Goal: Information Seeking & Learning: Learn about a topic

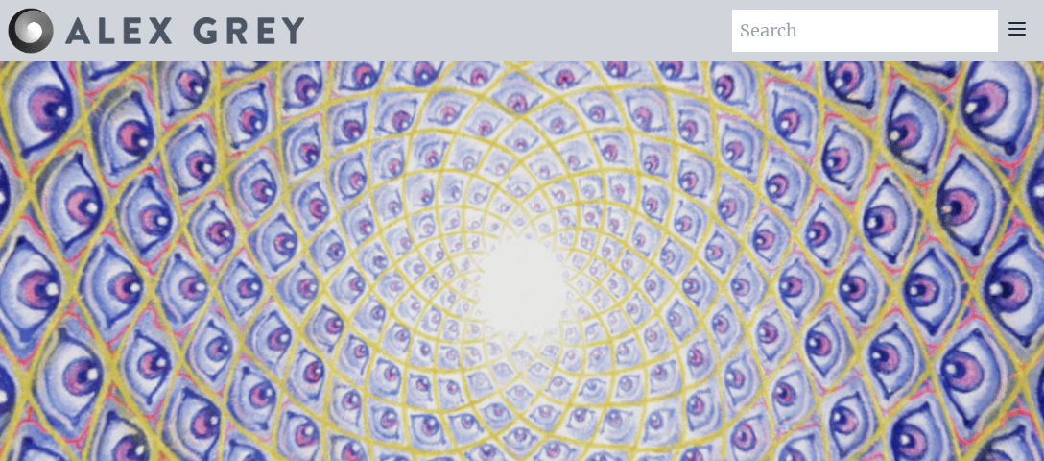
click at [1014, 35] on icon at bounding box center [1017, 29] width 15 height 12
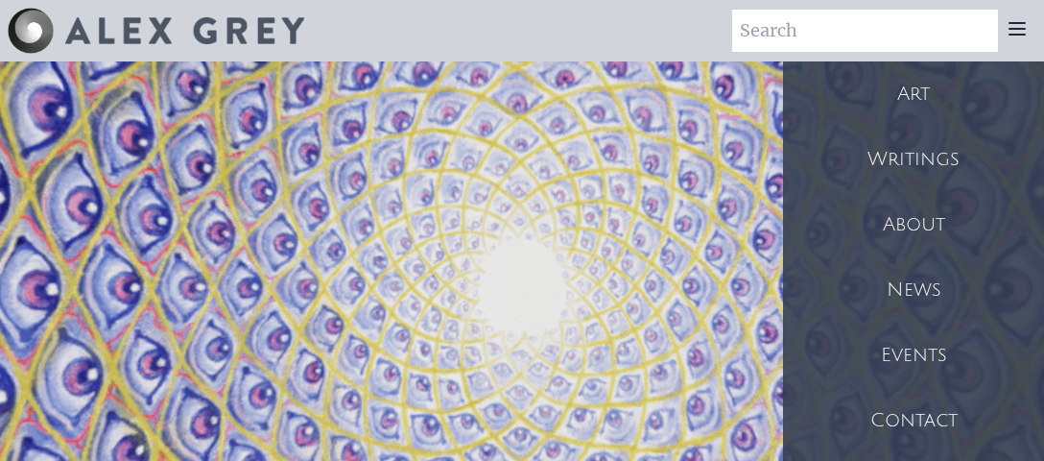
click at [932, 162] on div "Writings" at bounding box center [913, 159] width 261 height 65
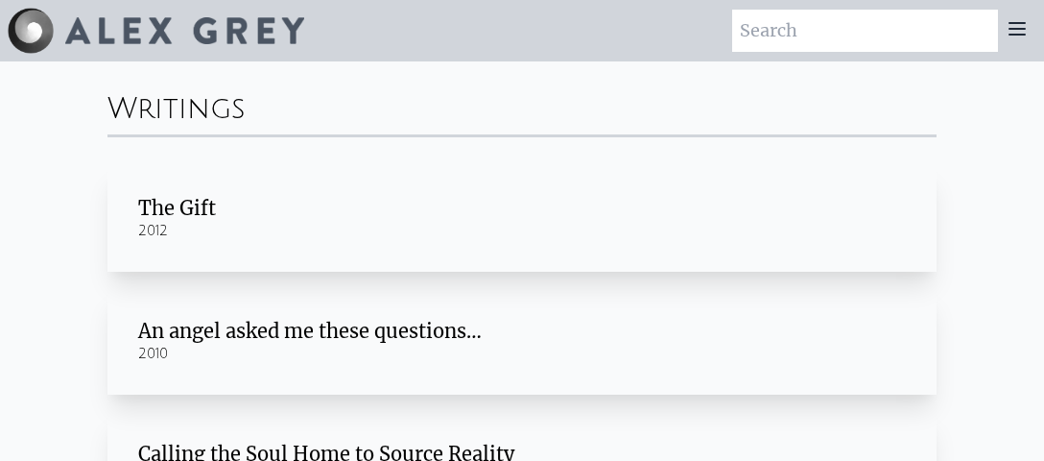
click at [190, 207] on div "The Gift" at bounding box center [522, 208] width 768 height 27
click at [1018, 36] on icon at bounding box center [1017, 28] width 23 height 23
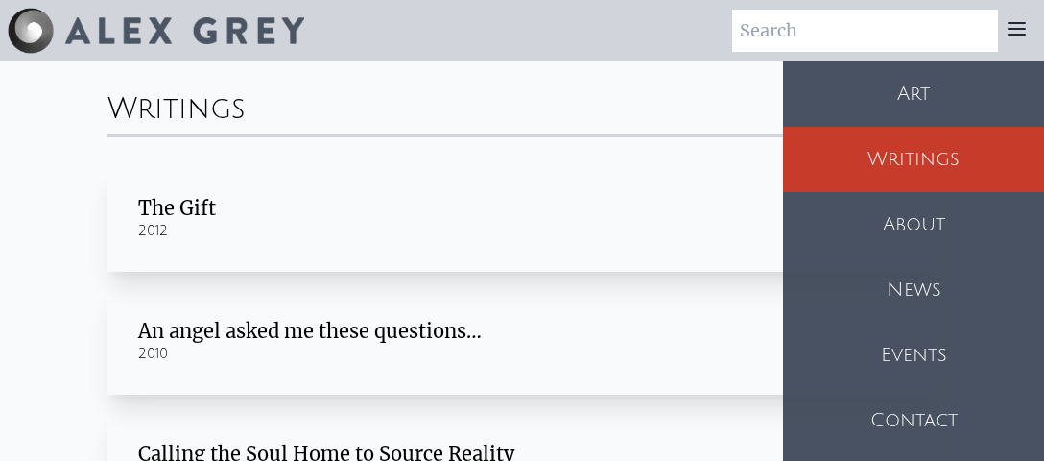
click at [929, 218] on div "About" at bounding box center [913, 224] width 261 height 65
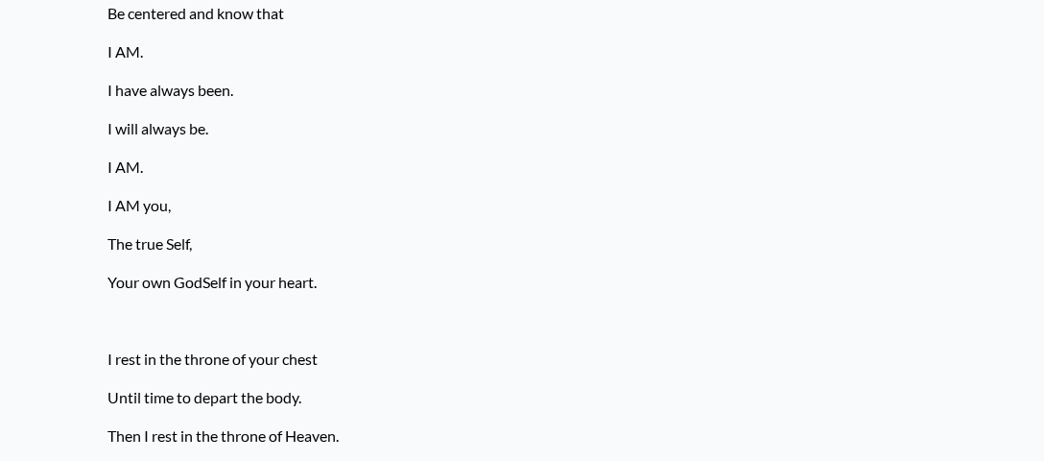
scroll to position [910, 0]
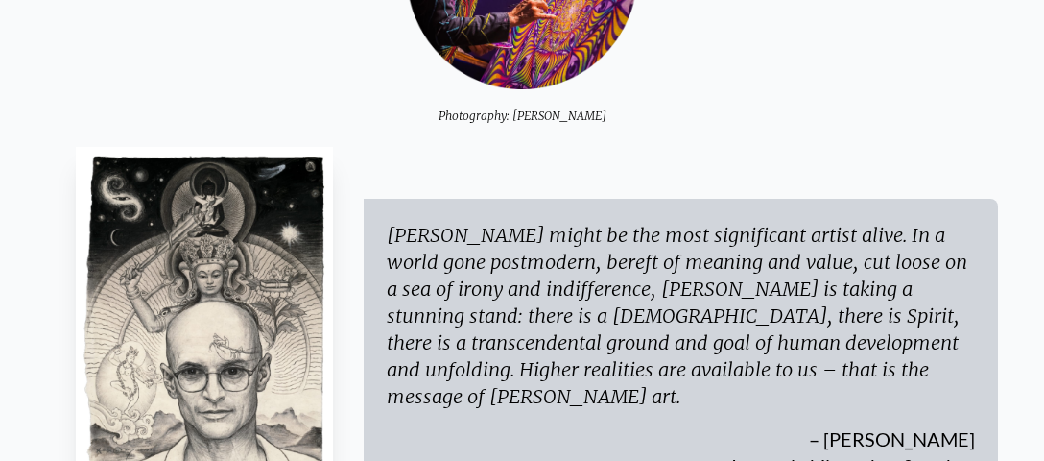
scroll to position [303, 0]
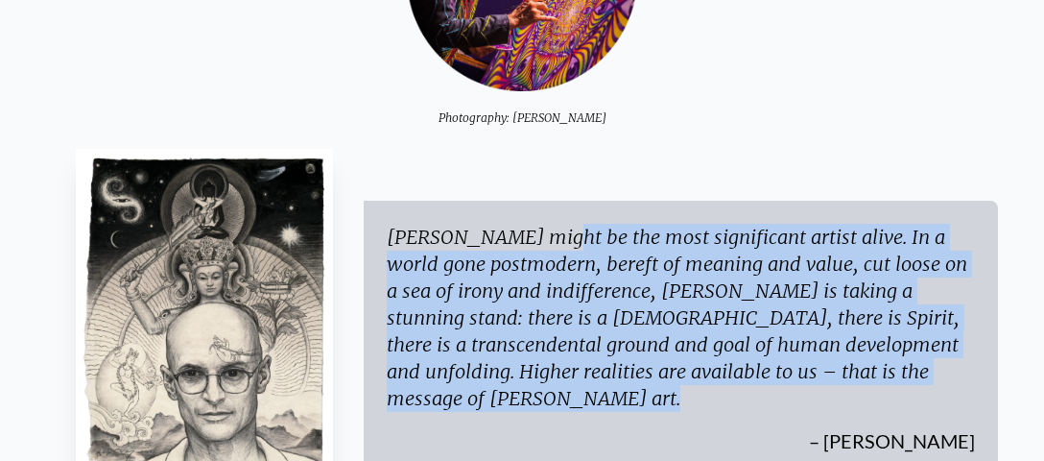
drag, startPoint x: 390, startPoint y: 250, endPoint x: 784, endPoint y: 384, distance: 416.8
click at [784, 384] on div "Alex Grey might be the most significant artist alive. In a world gone postmoder…" at bounding box center [681, 318] width 588 height 188
copy div "Alex Grey might be the most significant artist alive. In a world gone postmoder…"
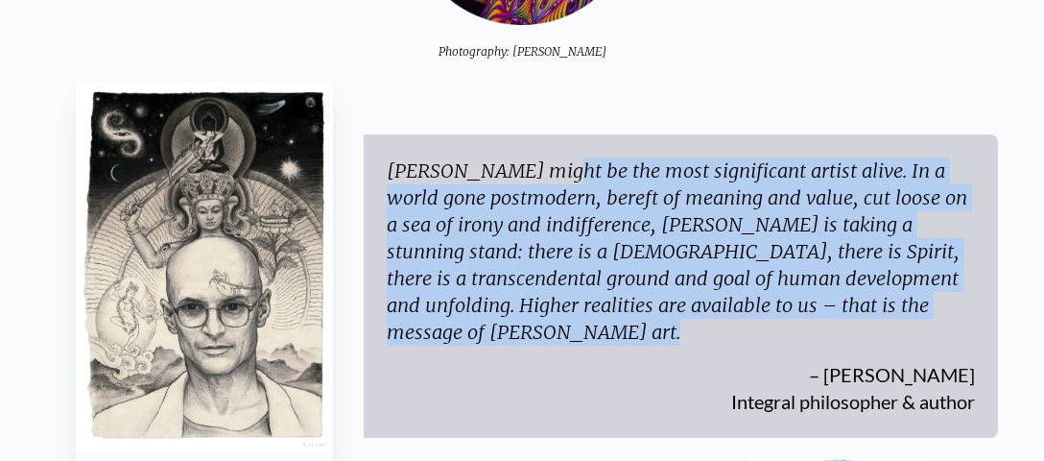
scroll to position [404, 0]
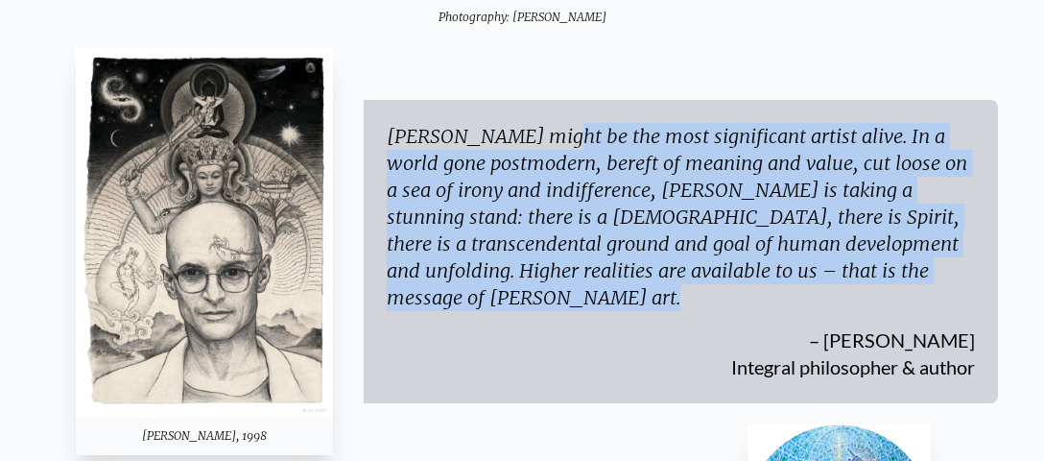
drag, startPoint x: 884, startPoint y: 327, endPoint x: 952, endPoint y: 332, distance: 68.3
click at [975, 324] on div "Alex Grey might be the most significant artist alive. In a world gone postmoder…" at bounding box center [681, 251] width 634 height 303
copy div "Ken Wilber"
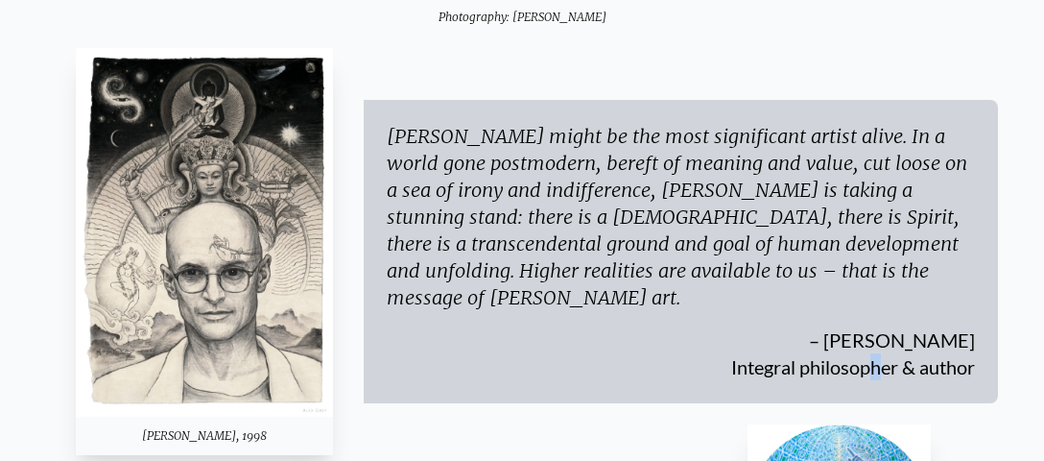
click at [737, 354] on div "– Ken Wilber Integral philosopher & author" at bounding box center [681, 345] width 588 height 69
click at [723, 362] on div "– Ken Wilber Integral philosopher & author" at bounding box center [681, 345] width 588 height 69
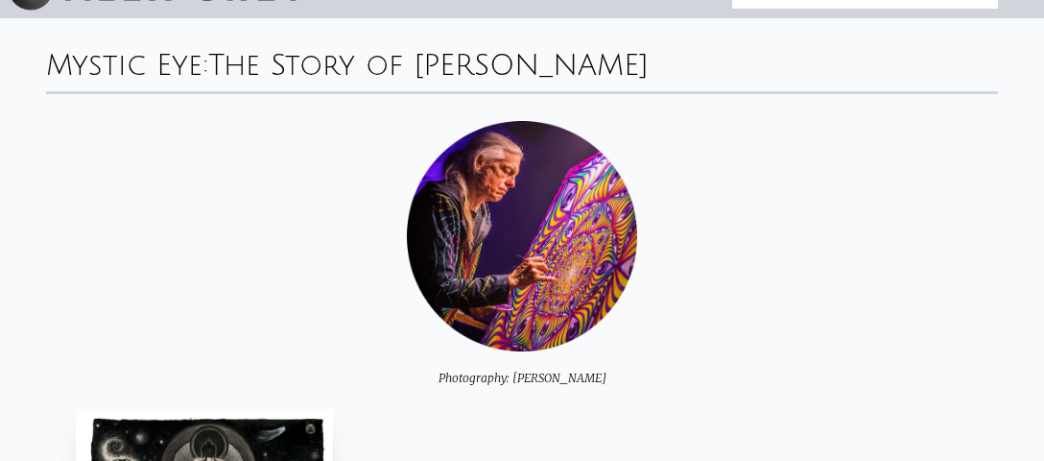
scroll to position [0, 0]
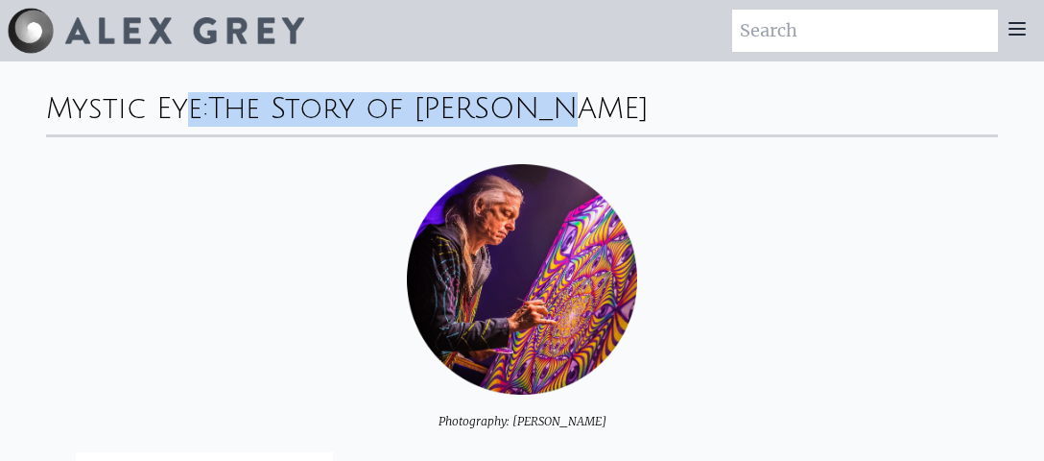
drag, startPoint x: 49, startPoint y: 108, endPoint x: 566, endPoint y: 109, distance: 517.4
click at [566, 109] on div "Mystic Eye: The Story of Alex Grey" at bounding box center [522, 97] width 952 height 73
copy div "Mystic Eye: The Story of Alex Grey"
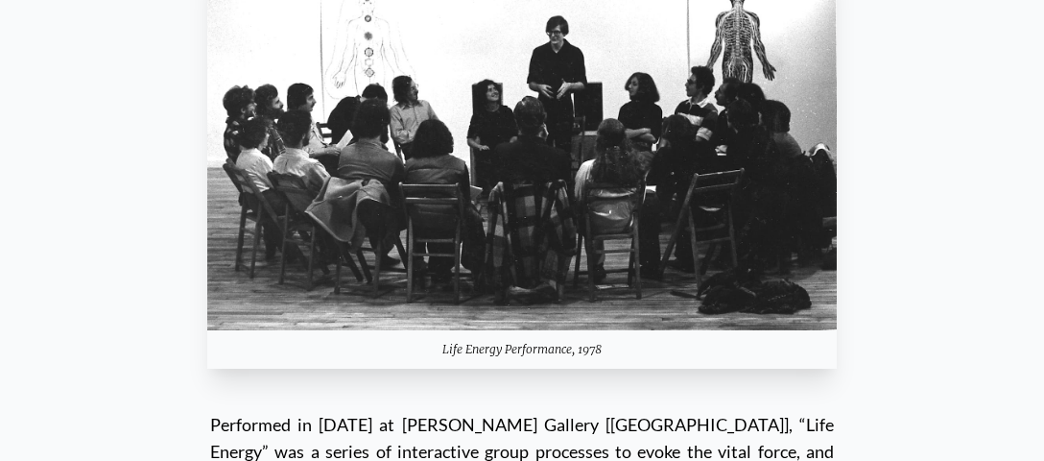
scroll to position [3945, 0]
